Goal: Task Accomplishment & Management: Manage account settings

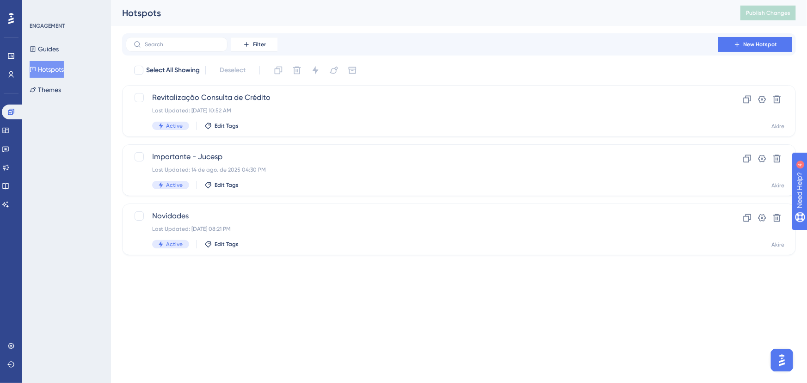
drag, startPoint x: 614, startPoint y: 295, endPoint x: 624, endPoint y: 291, distance: 10.4
click at [614, 0] on html "Performance Users Engagement Widgets Feedback Product Updates Knowledge Base AI…" at bounding box center [403, 0] width 807 height 0
click at [763, 45] on span "New Hotspot" at bounding box center [761, 44] width 34 height 7
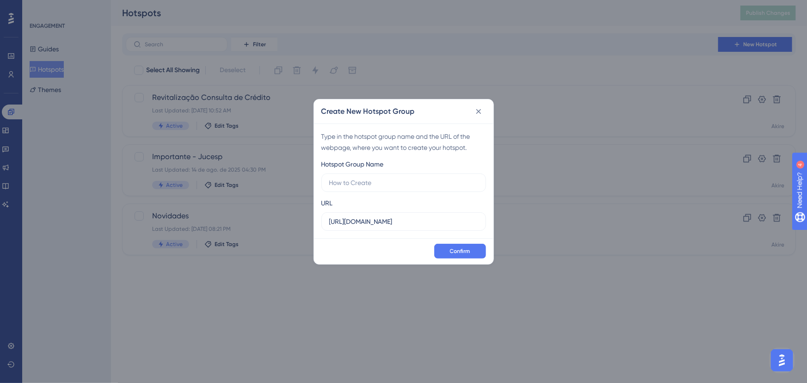
click at [292, 115] on div "Create New Hotspot Group Type in the hotspot group name and the URL of the webp…" at bounding box center [403, 191] width 807 height 383
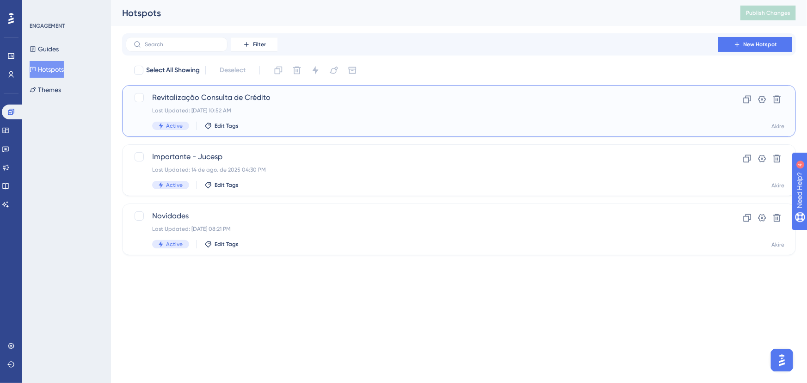
click at [287, 106] on div "Revitalização Consulta de Crédito Last Updated: [DATE] 10:52 AM Active Edit Tags" at bounding box center [422, 111] width 540 height 38
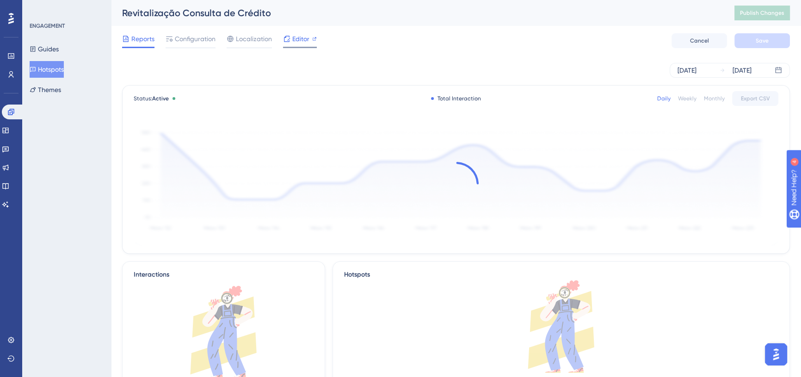
click at [300, 40] on span "Editor" at bounding box center [300, 38] width 17 height 11
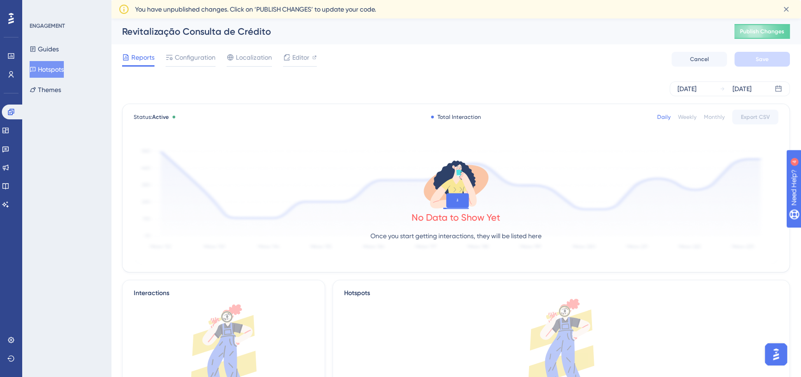
click at [49, 70] on button "Hotspots" at bounding box center [47, 69] width 34 height 17
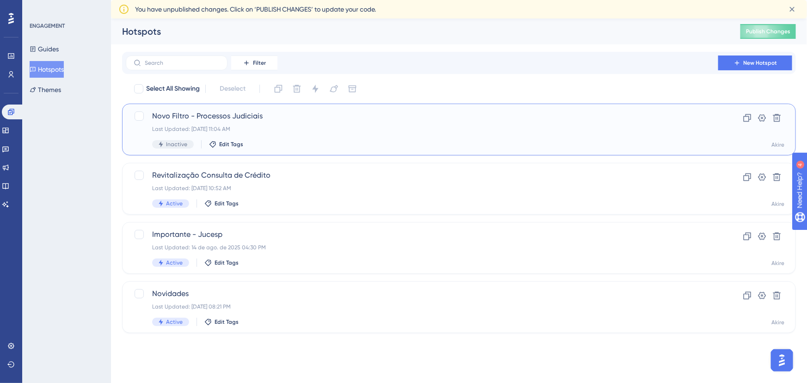
click at [337, 127] on div "Last Updated: [DATE] 11:04 AM" at bounding box center [422, 128] width 540 height 7
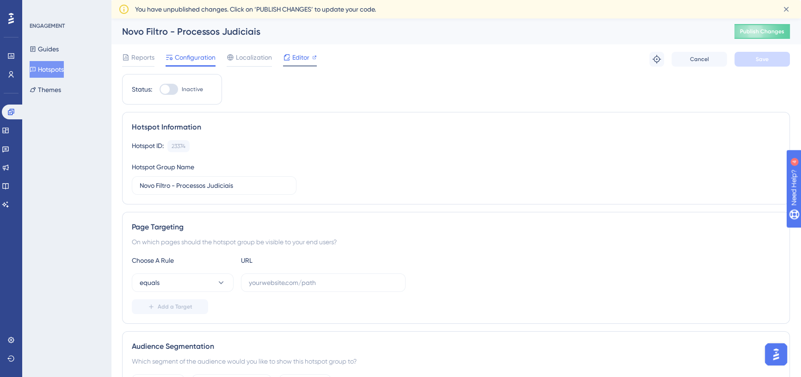
click at [290, 55] on icon at bounding box center [286, 57] width 7 height 7
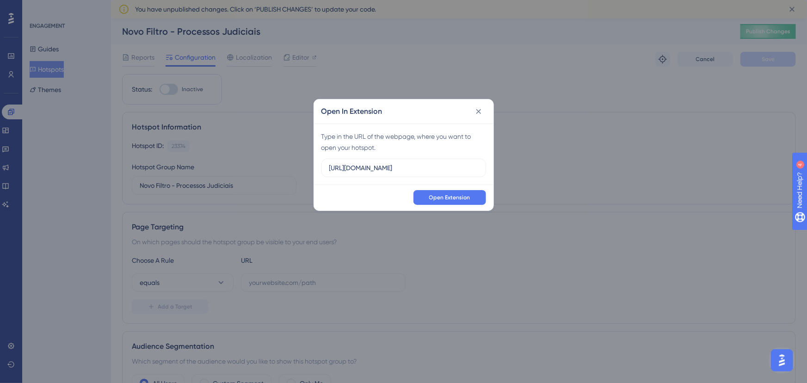
drag, startPoint x: 426, startPoint y: 171, endPoint x: 215, endPoint y: 156, distance: 211.8
click at [215, 156] on div "Open In Extension Type in the URL of the webpage, where you want to open your h…" at bounding box center [403, 191] width 807 height 383
type input "[URL][DOMAIN_NAME]"
click at [438, 197] on span "Open Extension" at bounding box center [449, 197] width 41 height 7
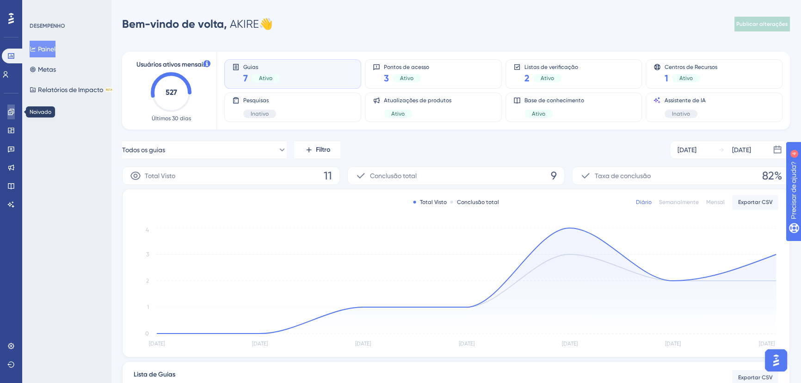
click at [14, 111] on icon at bounding box center [10, 111] width 7 height 7
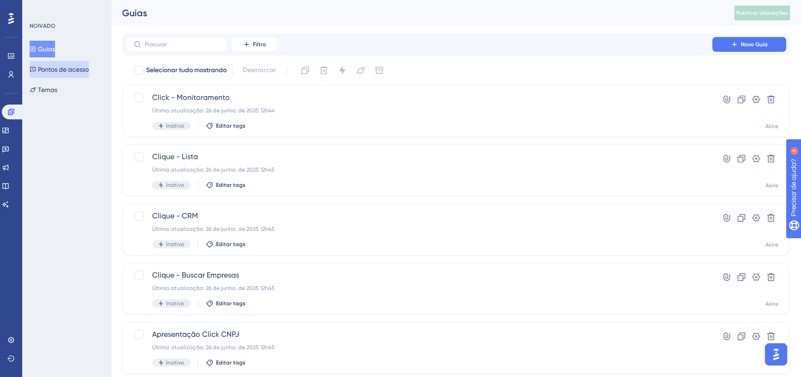
click at [55, 68] on font "Pontos de acesso" at bounding box center [63, 69] width 51 height 7
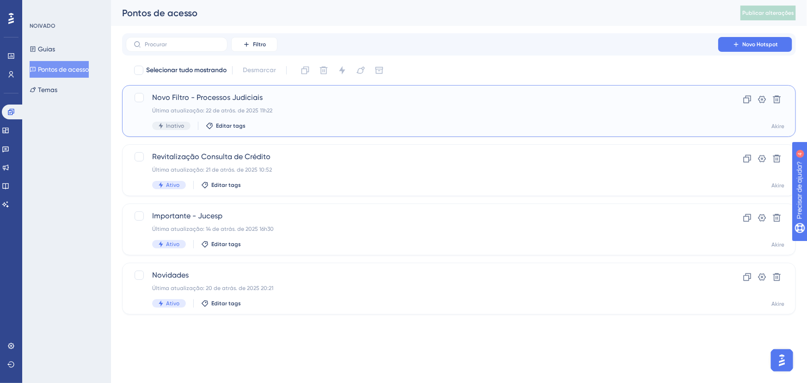
click at [320, 104] on div "Novo Filtro - Processos Judiciais Última atualização: 22 de atrás. de 2025 11h2…" at bounding box center [422, 111] width 540 height 38
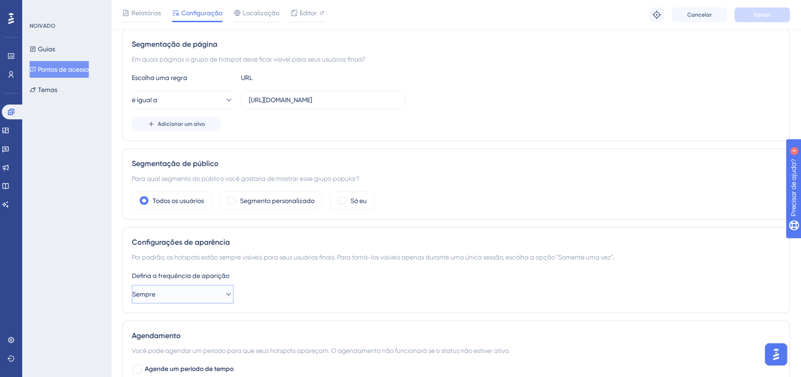
click at [179, 296] on button "Sempre" at bounding box center [183, 294] width 102 height 18
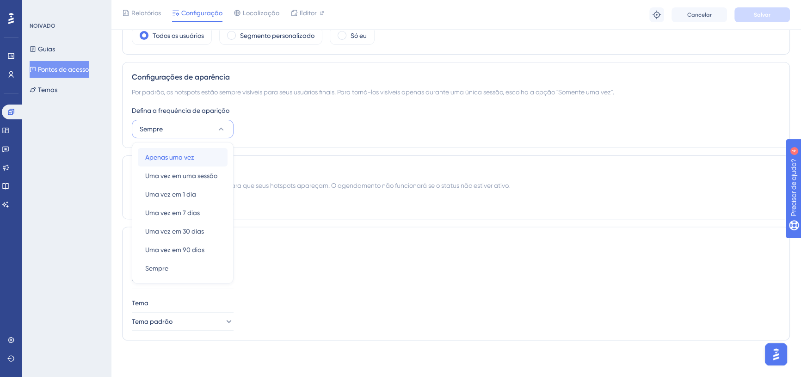
click at [172, 157] on font "Apenas uma vez" at bounding box center [169, 157] width 49 height 7
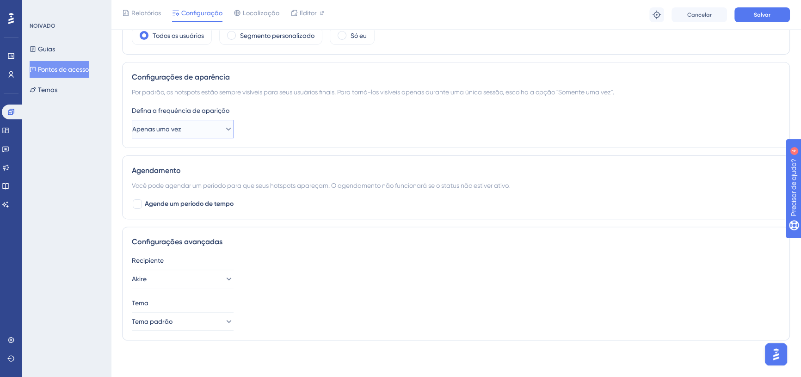
click at [168, 129] on font "Apenas uma vez" at bounding box center [156, 128] width 49 height 7
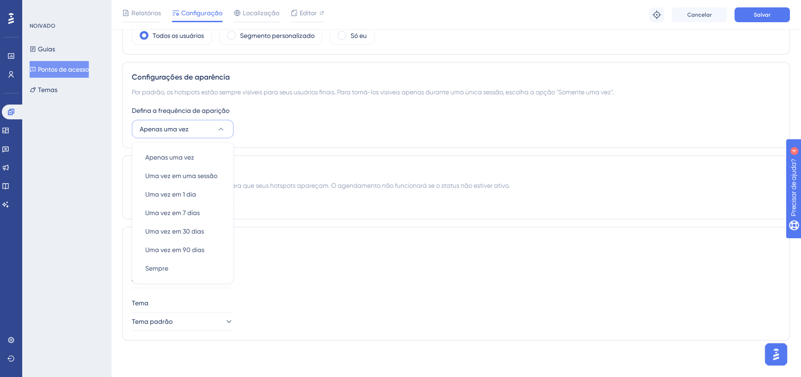
click at [168, 129] on font "Apenas uma vez" at bounding box center [164, 128] width 49 height 7
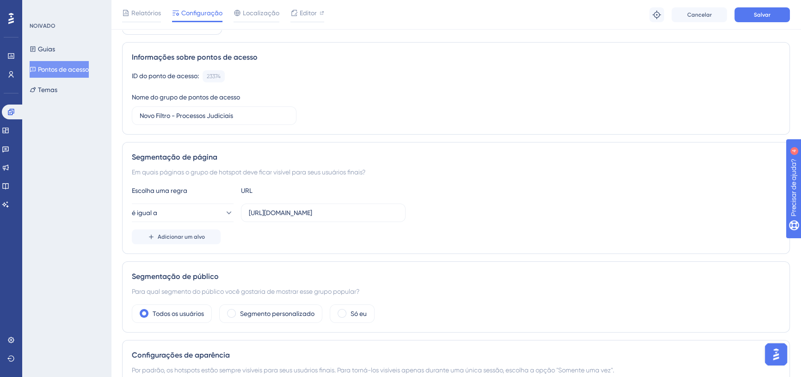
scroll to position [38, 0]
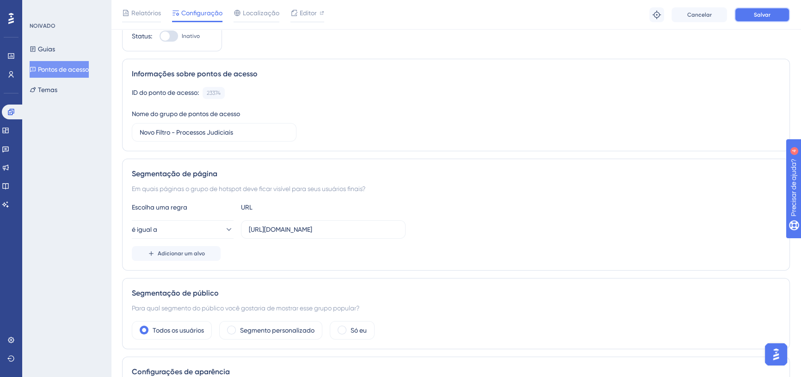
click at [748, 9] on button "Salvar" at bounding box center [761, 14] width 55 height 15
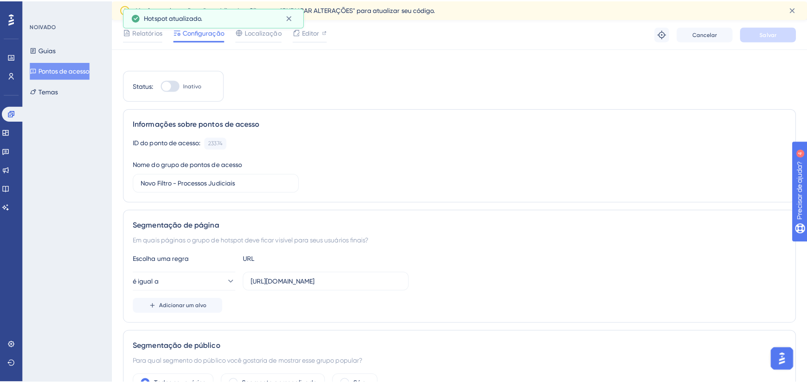
scroll to position [0, 0]
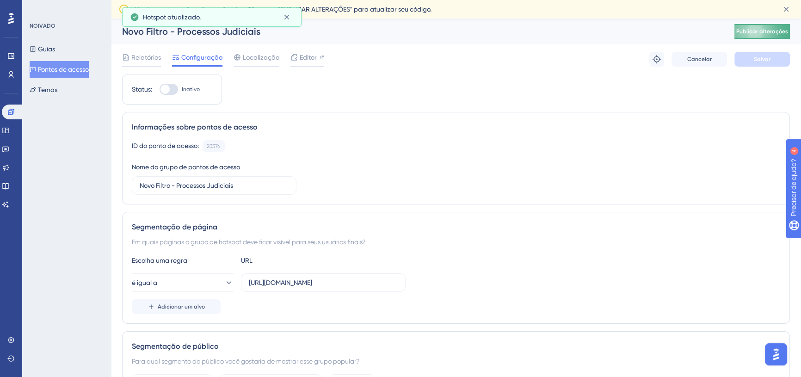
click at [770, 33] on font "Publicar alterações" at bounding box center [762, 31] width 52 height 6
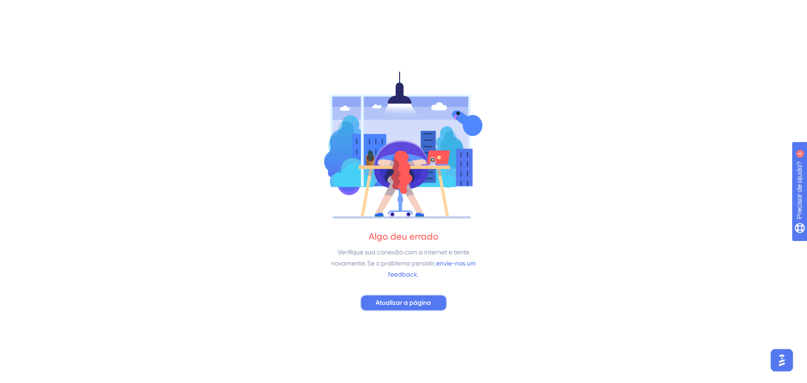
click at [387, 301] on font "Atualizar a página" at bounding box center [403, 303] width 55 height 8
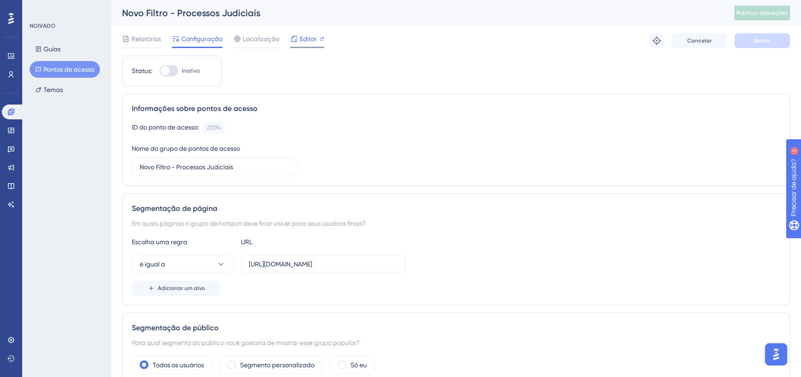
click at [305, 36] on font "Editor" at bounding box center [308, 38] width 17 height 7
click at [763, 15] on font "Publicar alterações" at bounding box center [762, 13] width 52 height 6
click at [61, 69] on font "Pontos de acesso" at bounding box center [68, 69] width 51 height 7
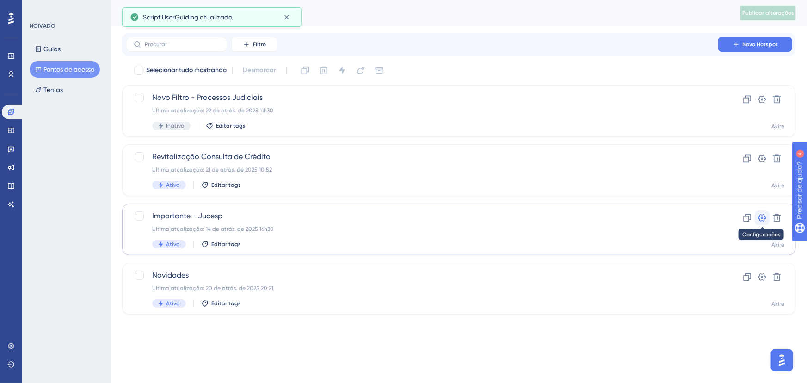
click at [760, 218] on icon at bounding box center [761, 217] width 9 height 9
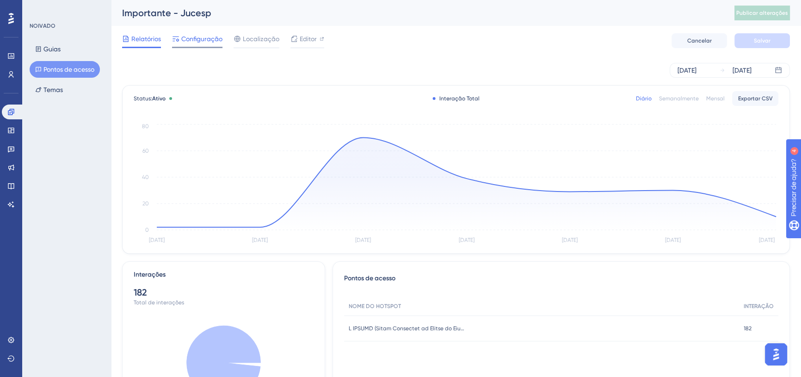
click at [214, 43] on span "Configuração" at bounding box center [201, 38] width 41 height 11
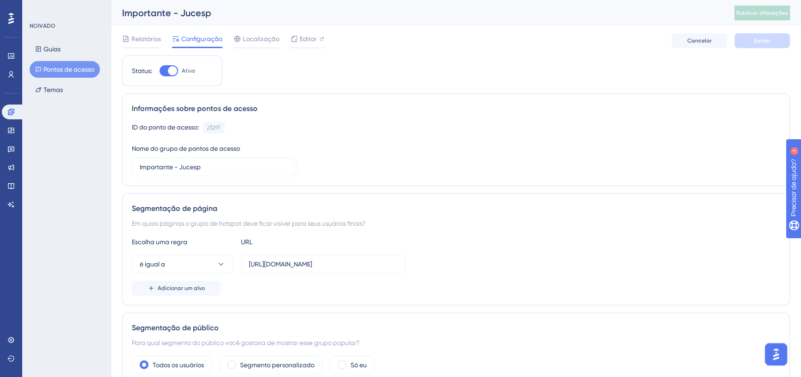
click at [160, 70] on div at bounding box center [169, 70] width 18 height 11
click at [159, 71] on input "Ativo" at bounding box center [159, 71] width 0 height 0
checkbox input "false"
click at [760, 37] on font "Salvar" at bounding box center [762, 40] width 17 height 6
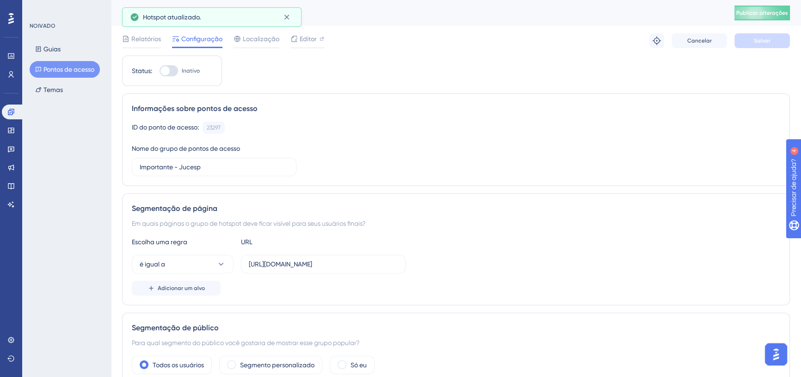
click at [67, 67] on font "Pontos de acesso" at bounding box center [68, 69] width 51 height 7
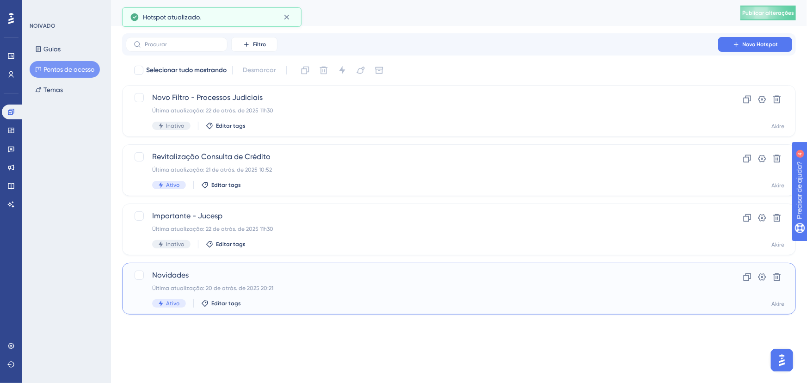
click at [525, 288] on div "Última atualização: 20 de atrás. de 2025 20:21" at bounding box center [422, 287] width 540 height 7
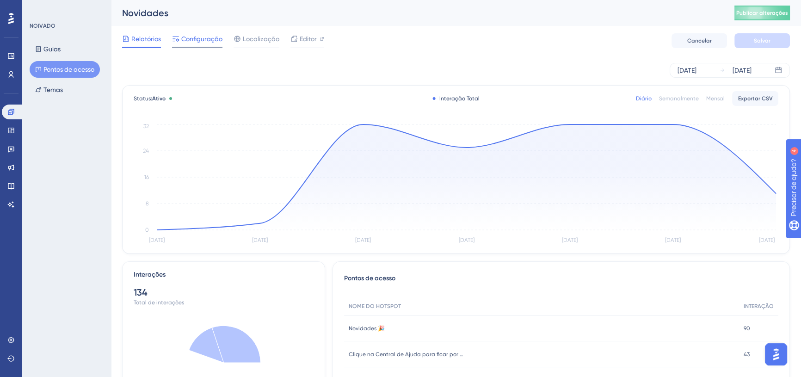
click at [209, 37] on font "Configuração" at bounding box center [201, 38] width 41 height 7
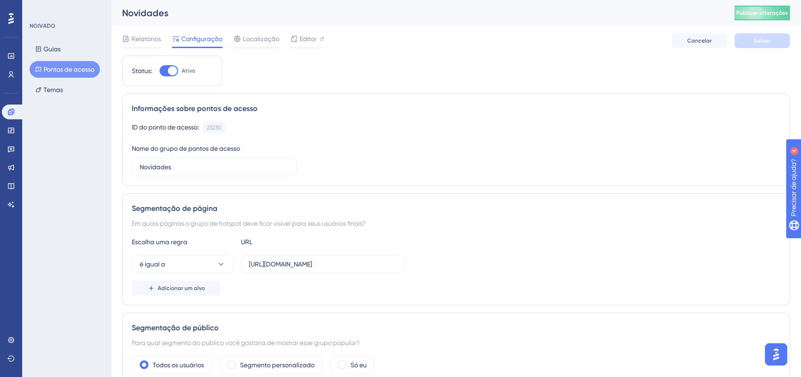
click at [173, 69] on div at bounding box center [172, 70] width 9 height 9
click at [160, 71] on input "Ativo" at bounding box center [159, 71] width 0 height 0
checkbox input "false"
click at [768, 39] on font "Salvar" at bounding box center [762, 40] width 17 height 6
click at [68, 72] on font "Pontos de acesso" at bounding box center [68, 69] width 51 height 7
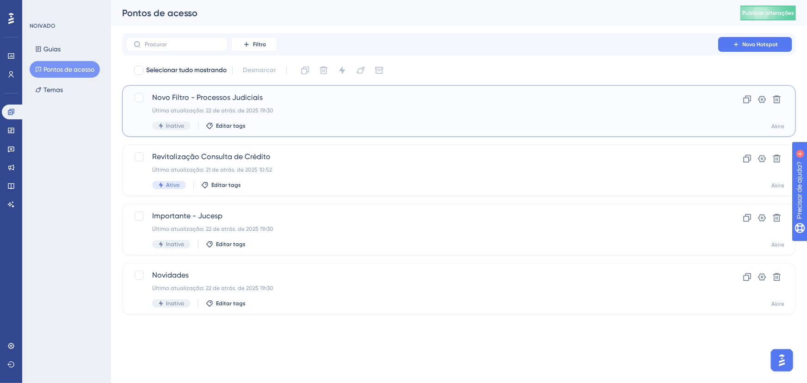
click at [406, 108] on div "Última atualização: 22 de atrás. de 2025 11h30" at bounding box center [422, 110] width 540 height 7
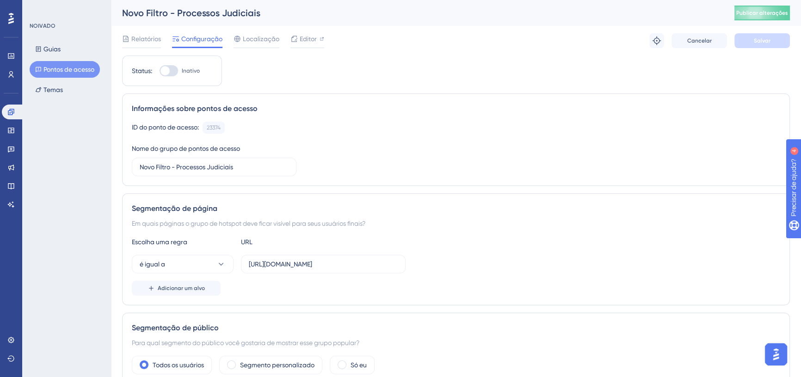
click at [166, 69] on div at bounding box center [164, 70] width 9 height 9
click at [160, 71] on input "Inativo" at bounding box center [159, 71] width 0 height 0
checkbox input "true"
click at [742, 39] on button "Salvar" at bounding box center [761, 40] width 55 height 15
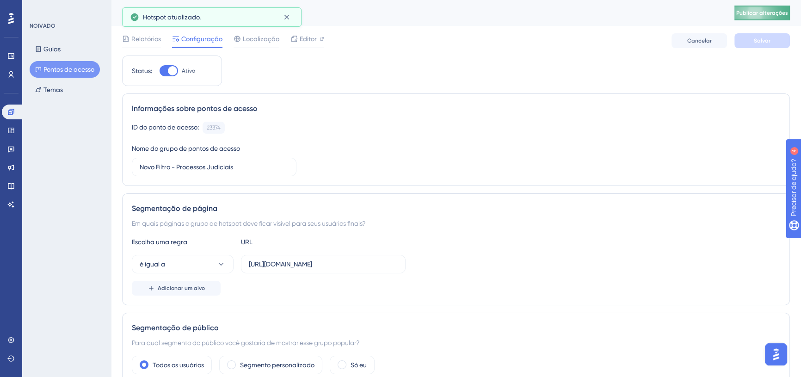
click at [758, 13] on font "Publicar alterações" at bounding box center [762, 13] width 52 height 6
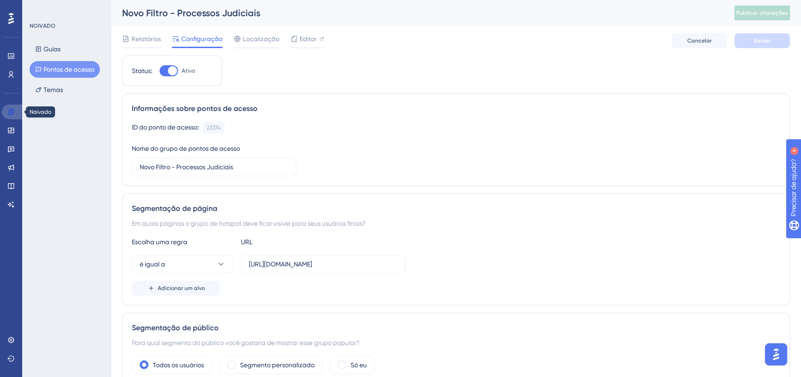
click at [9, 112] on icon at bounding box center [10, 111] width 7 height 7
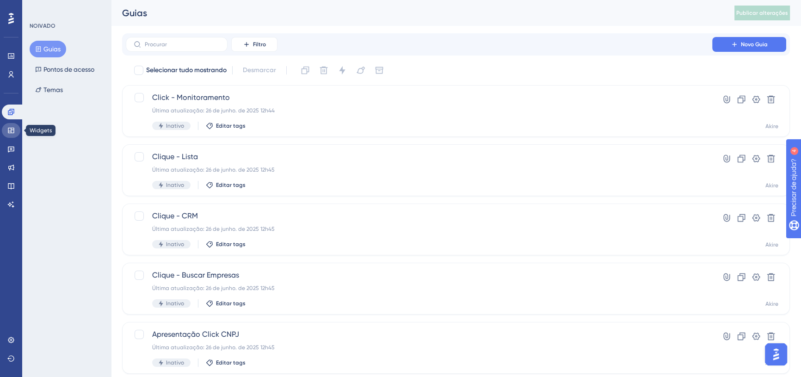
click at [12, 129] on icon at bounding box center [10, 130] width 7 height 7
